Goal: Information Seeking & Learning: Learn about a topic

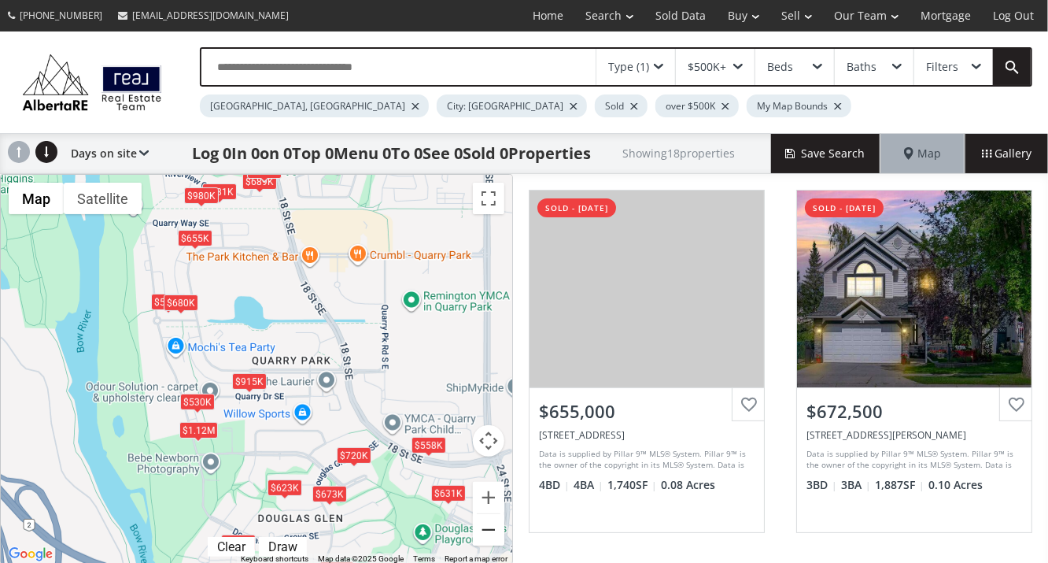
click at [489, 527] on button "Zoom out" at bounding box center [488, 529] width 31 height 31
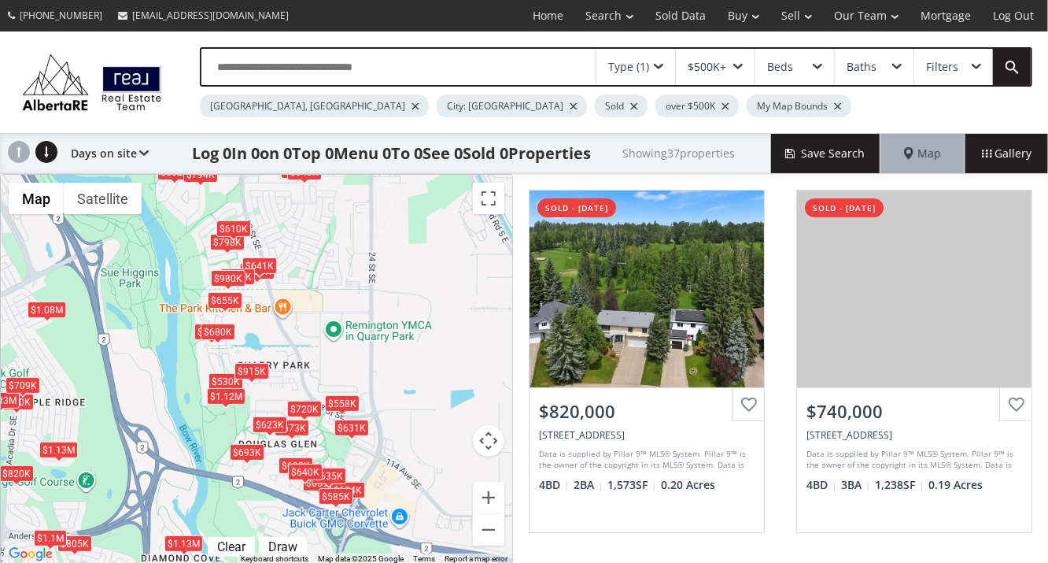
click at [257, 366] on div "$915K" at bounding box center [251, 371] width 35 height 17
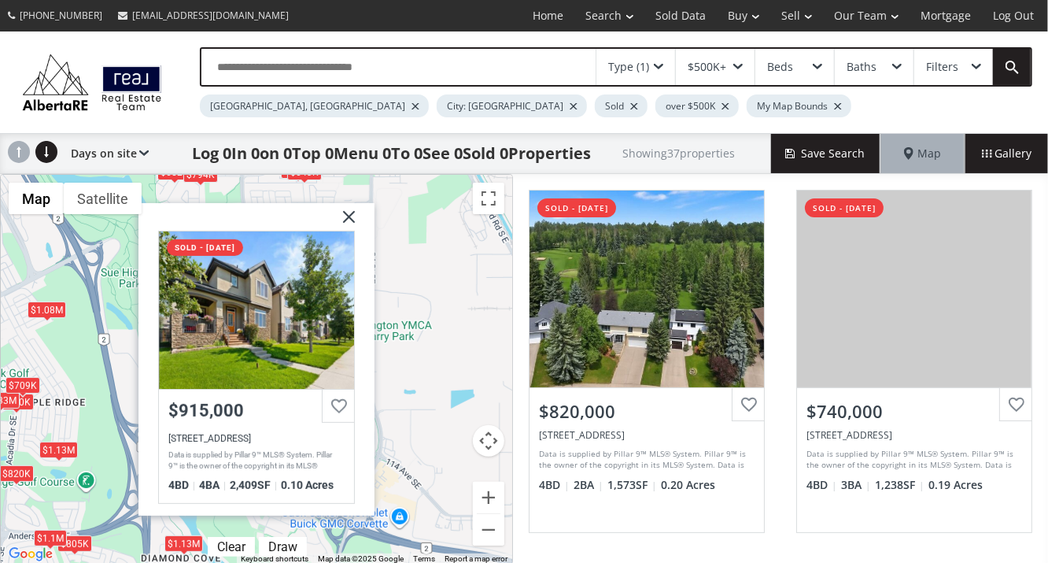
click at [346, 210] on img at bounding box center [342, 222] width 39 height 39
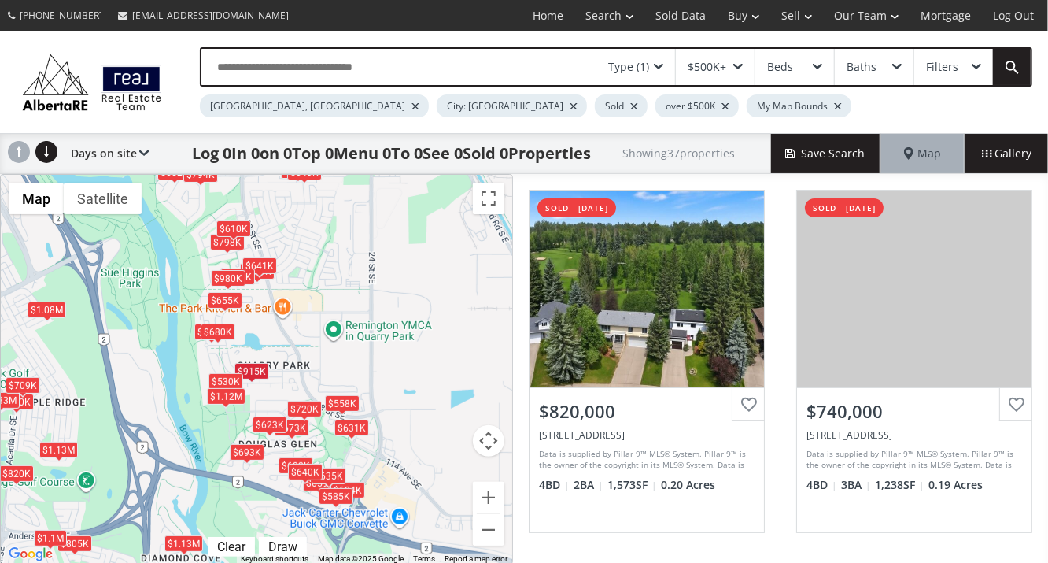
click at [233, 393] on div "$1.12M" at bounding box center [226, 395] width 39 height 17
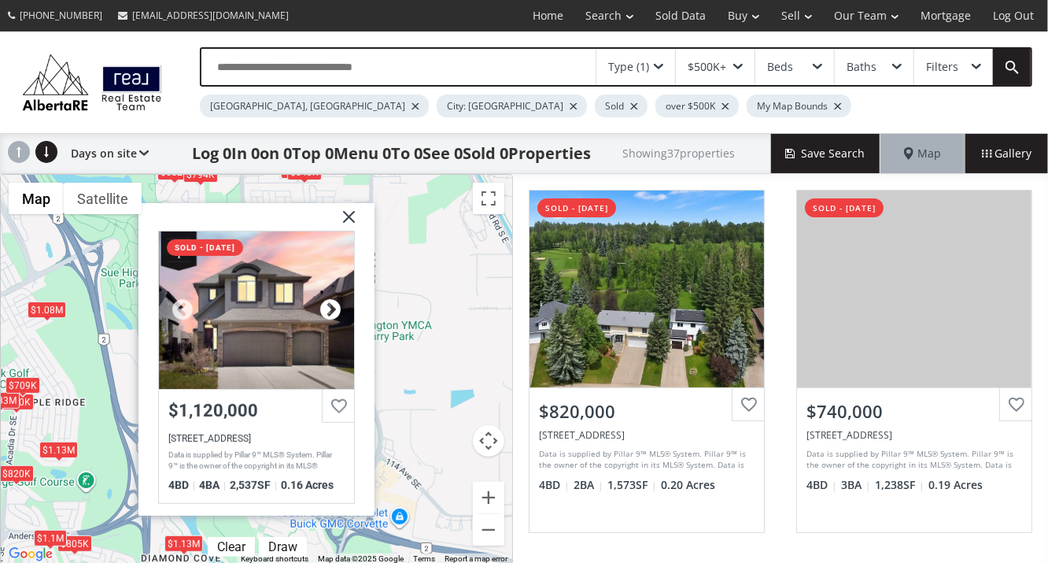
click at [323, 300] on div at bounding box center [331, 310] width 24 height 24
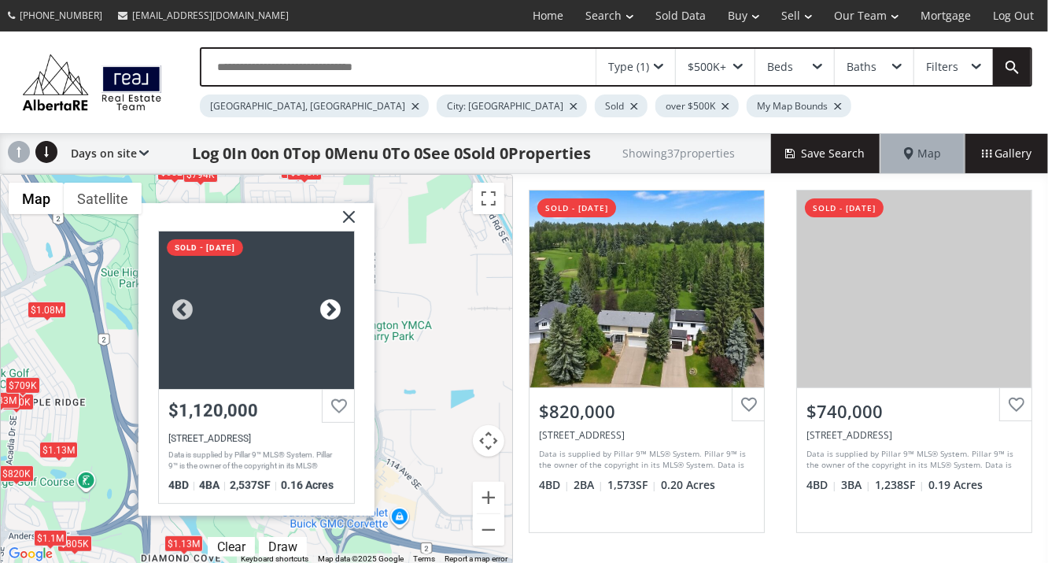
click at [325, 300] on div at bounding box center [331, 310] width 24 height 24
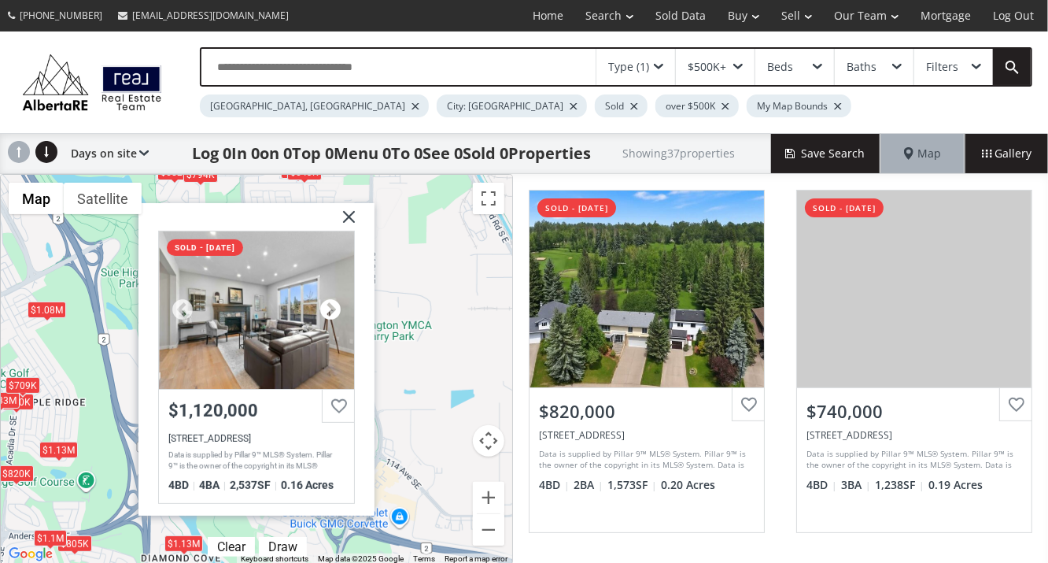
click at [325, 300] on div at bounding box center [331, 310] width 24 height 24
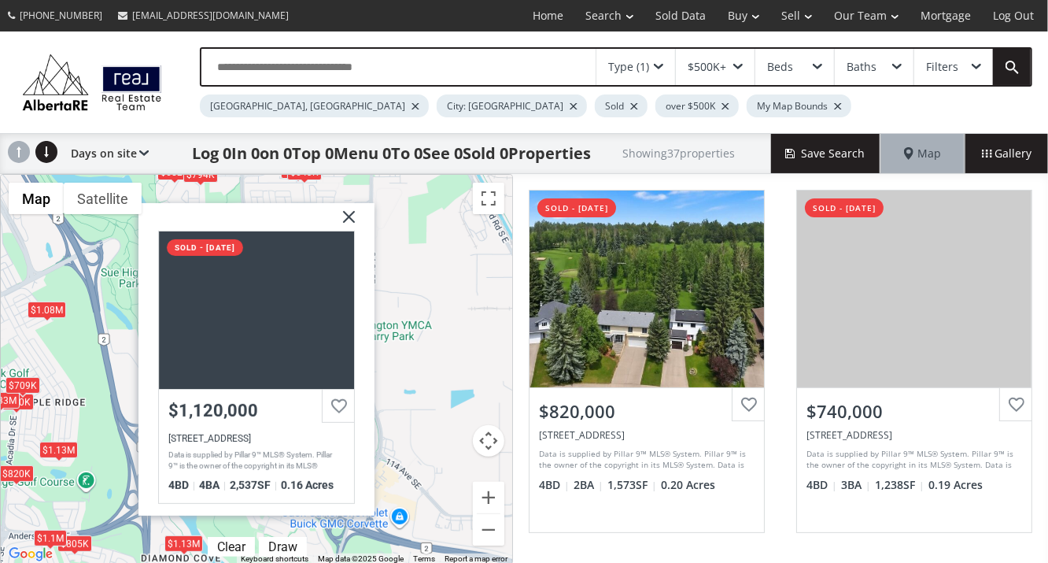
click at [349, 212] on img at bounding box center [342, 222] width 39 height 39
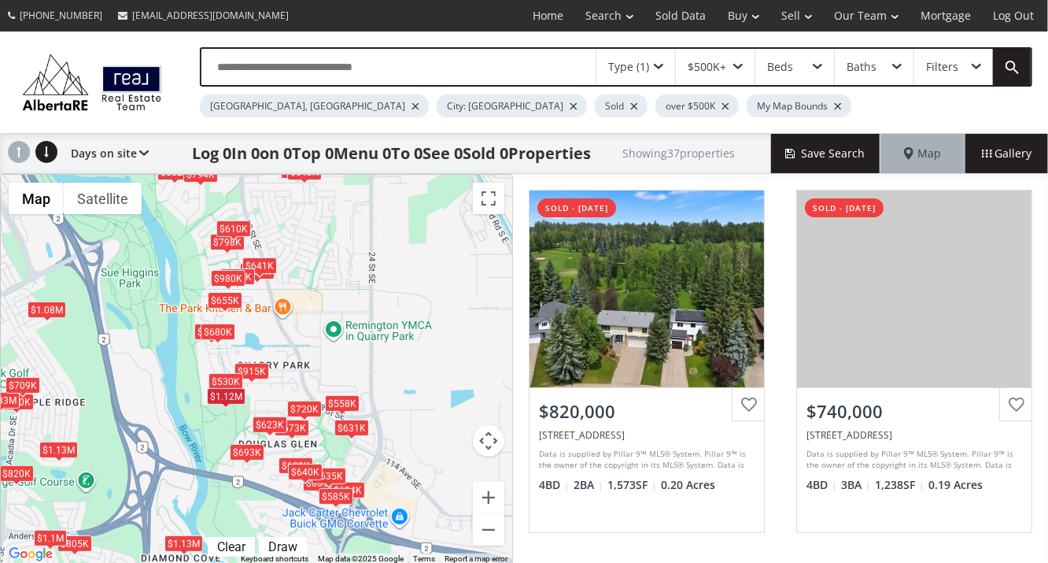
click at [237, 394] on div "$1.12M" at bounding box center [226, 395] width 39 height 17
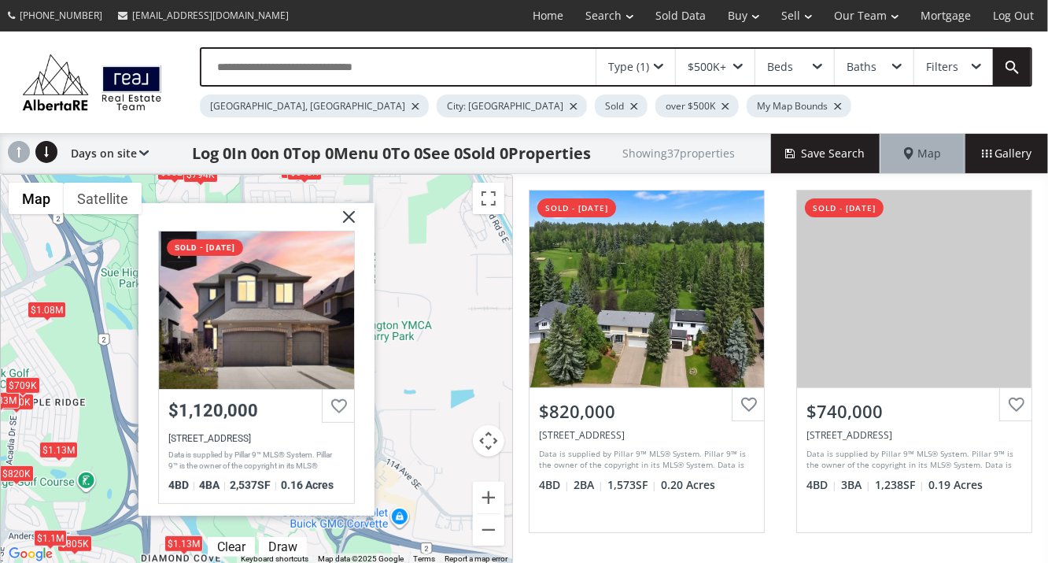
click at [350, 212] on img at bounding box center [342, 222] width 39 height 39
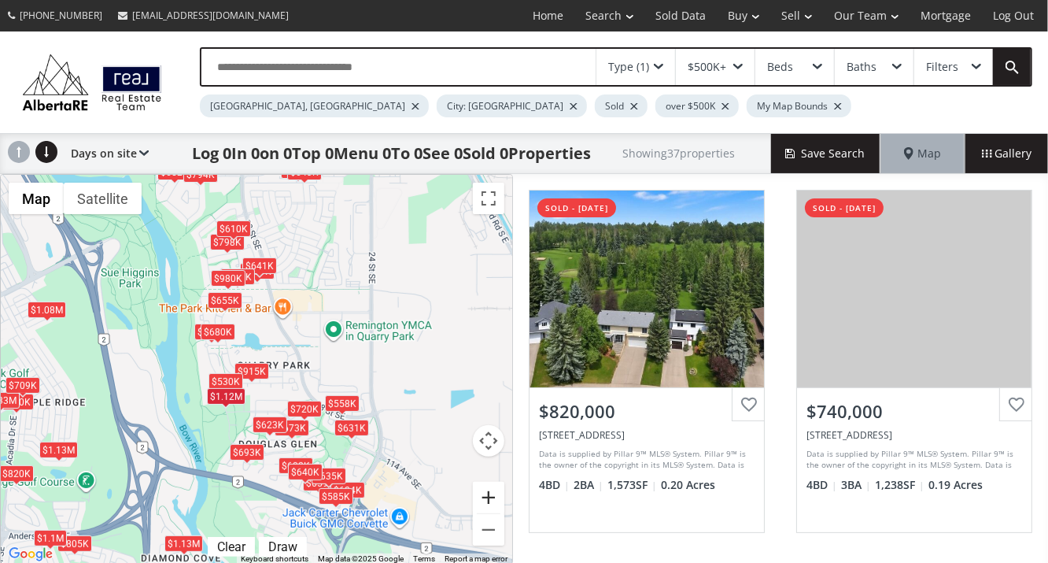
click at [492, 489] on button "Zoom in" at bounding box center [488, 496] width 31 height 31
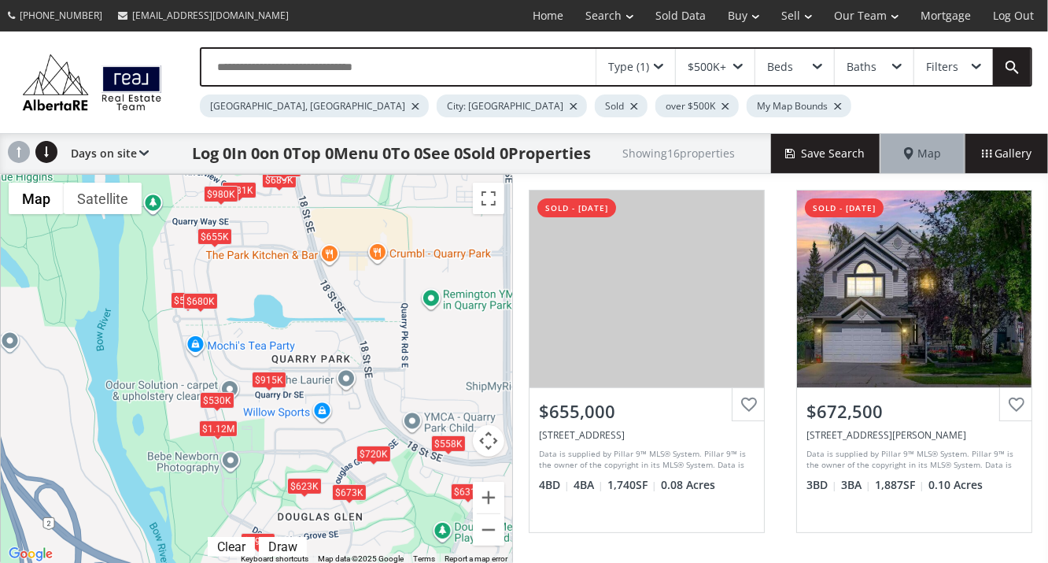
drag, startPoint x: 418, startPoint y: 332, endPoint x: 441, endPoint y: 330, distance: 22.9
click at [441, 330] on div "$655K $673K $915K $623K $530K $508K $689K $631K $558K $641K $680K $781K $720K $…" at bounding box center [256, 369] width 511 height 389
click at [199, 299] on div "$680K" at bounding box center [200, 300] width 35 height 17
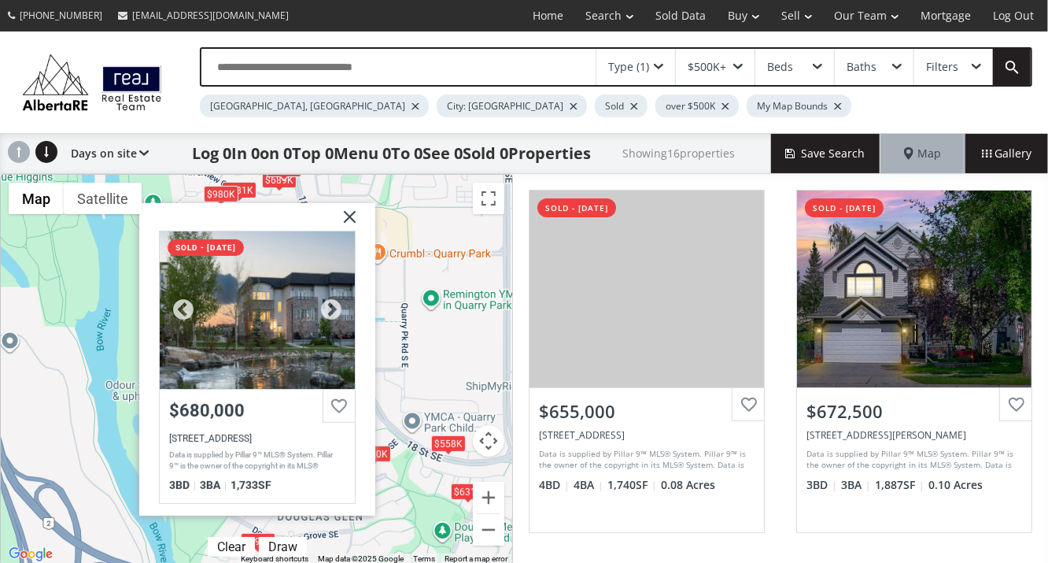
click at [266, 311] on div at bounding box center [258, 309] width 196 height 157
click at [352, 212] on img at bounding box center [343, 222] width 39 height 39
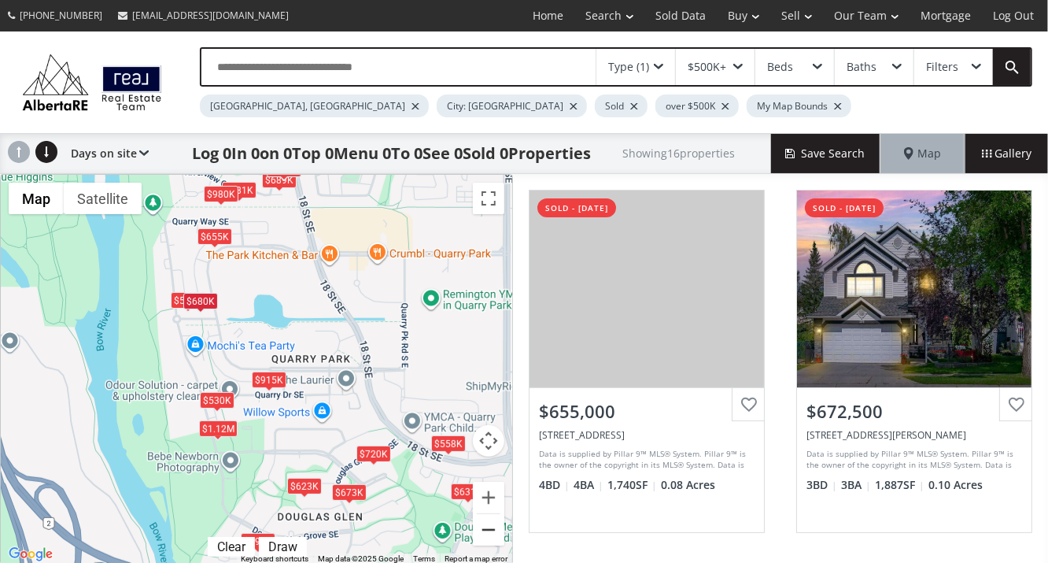
click at [491, 530] on button "Zoom out" at bounding box center [488, 529] width 31 height 31
